Goal: Task Accomplishment & Management: Complete application form

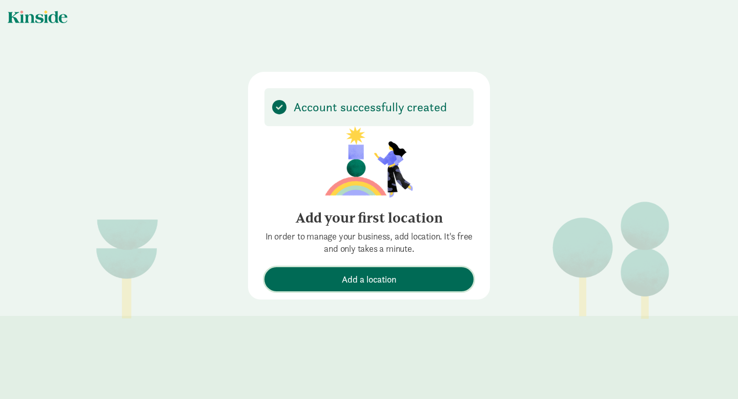
click at [370, 277] on span "Add a location" at bounding box center [369, 279] width 55 height 14
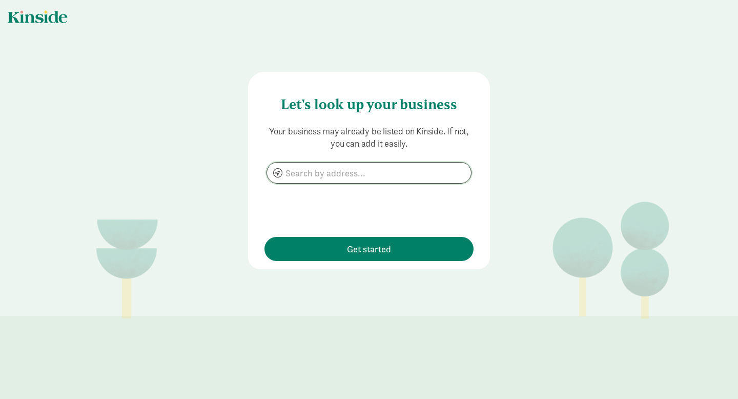
click at [299, 171] on input at bounding box center [369, 173] width 204 height 21
click at [352, 173] on input "[STREET_ADDRESS][PERSON_NAME]" at bounding box center [369, 173] width 204 height 21
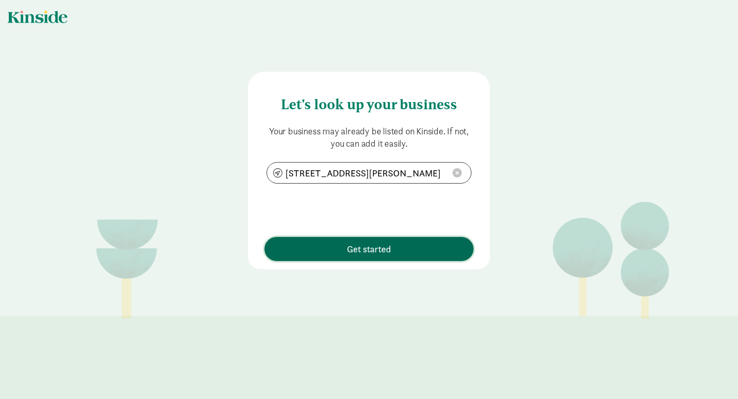
click at [369, 247] on span "Get started" at bounding box center [369, 249] width 44 height 14
type input "[STREET_ADDRESS][PERSON_NAME]"
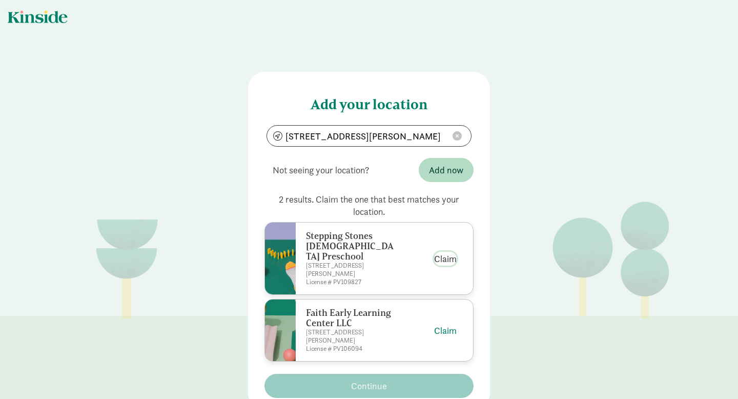
click at [448, 252] on button "Claim" at bounding box center [445, 259] width 23 height 14
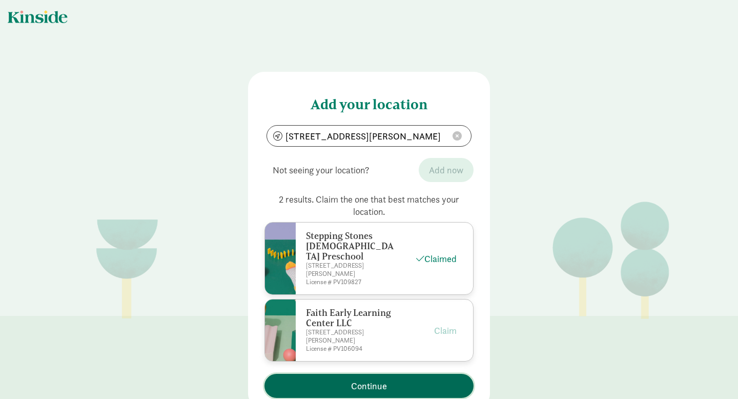
click at [368, 379] on span "Continue" at bounding box center [369, 386] width 36 height 14
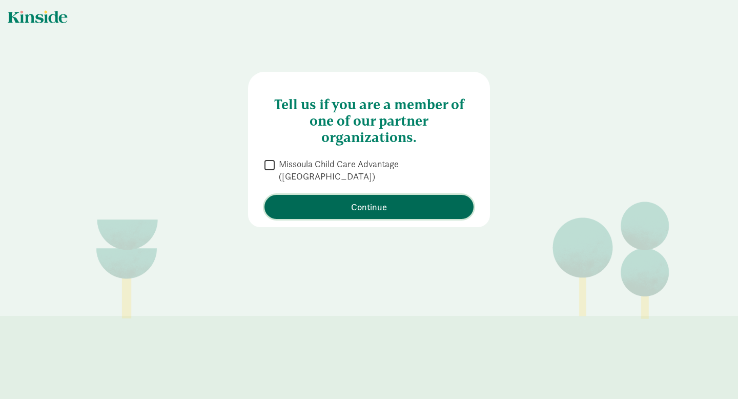
click at [339, 200] on span "Continue" at bounding box center [369, 207] width 199 height 14
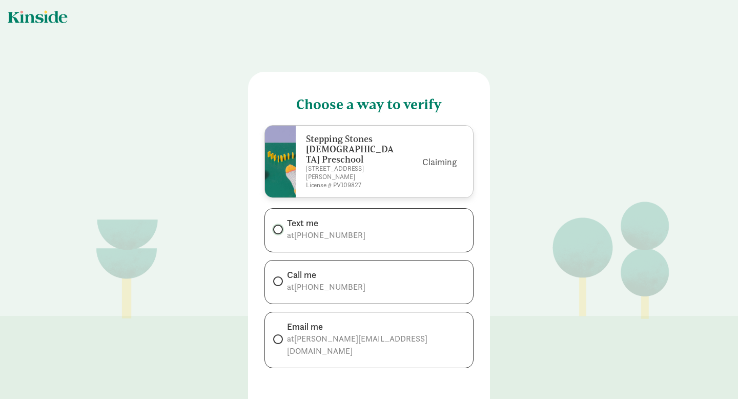
click at [278, 226] on input "Text me at [PHONE_NUMBER]" at bounding box center [276, 229] width 7 height 7
radio input "true"
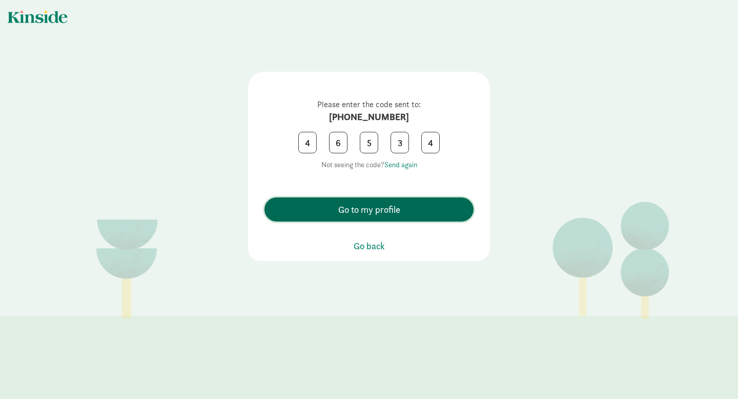
click at [345, 215] on span "Go to my profile" at bounding box center [369, 210] width 62 height 14
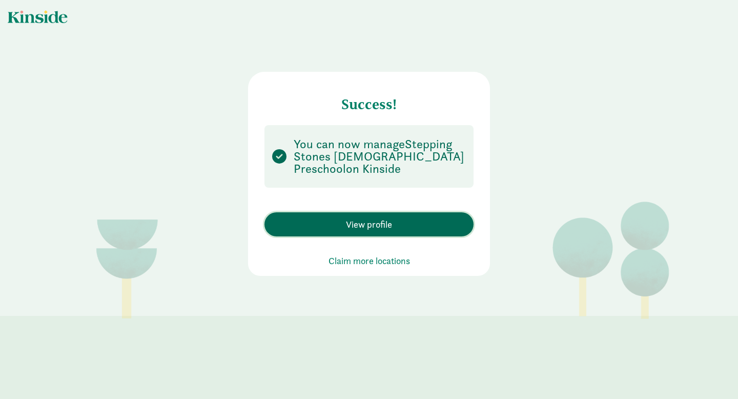
click at [354, 226] on span "View profile" at bounding box center [369, 224] width 46 height 14
